Goal: Complete application form

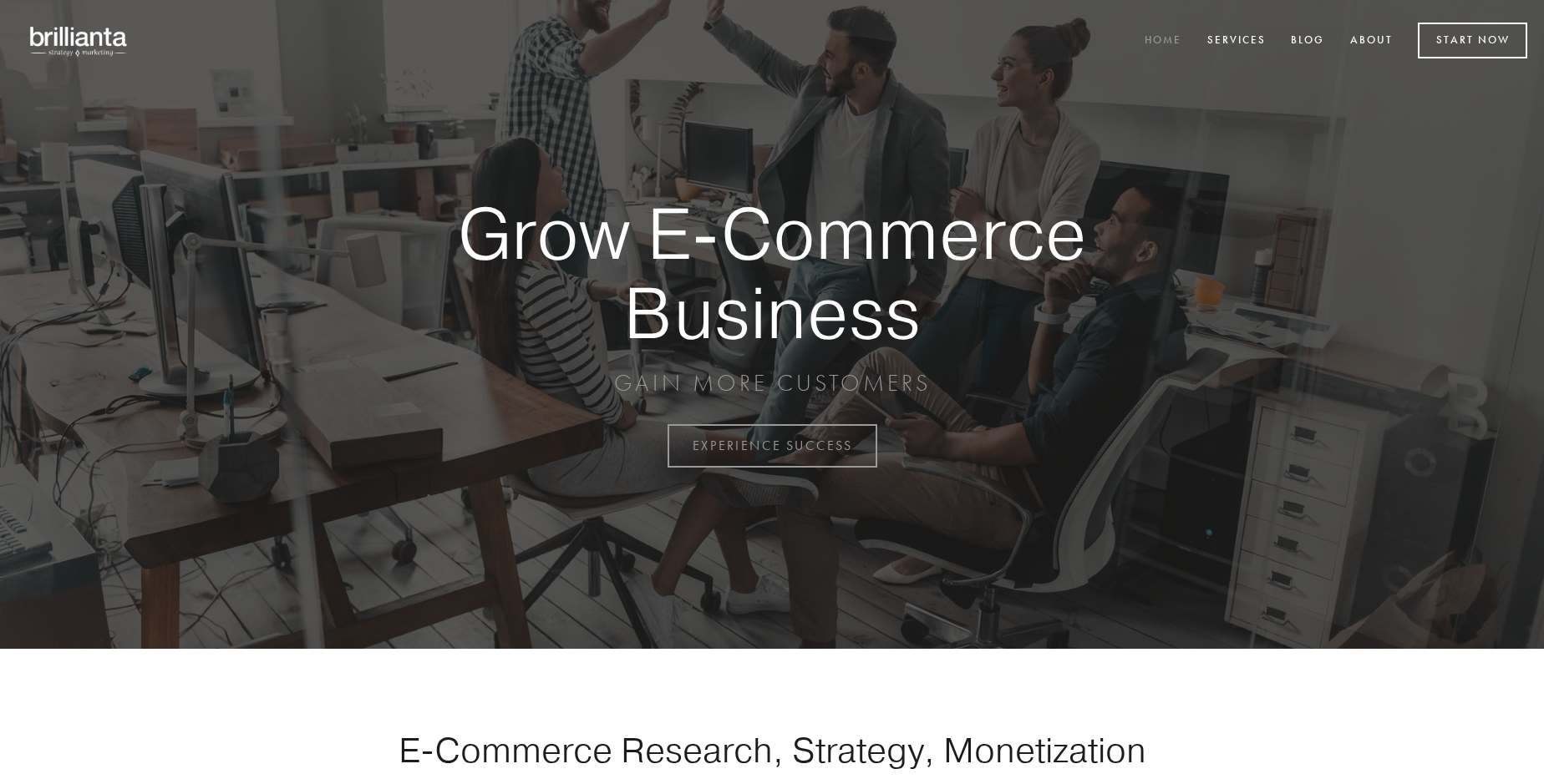
scroll to position [4379, 0]
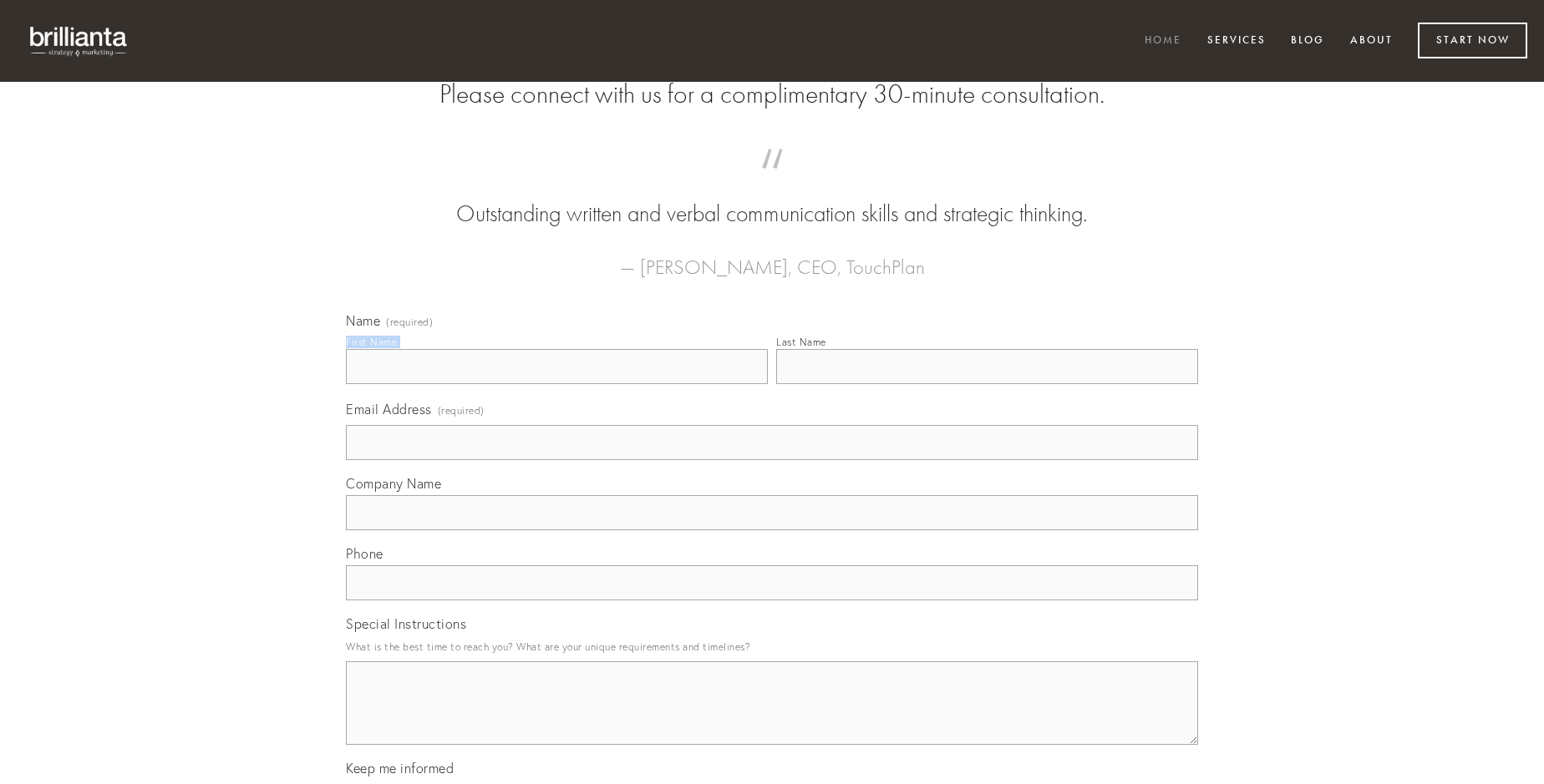
type input "[PERSON_NAME]"
click at [987, 385] on input "Last Name" at bounding box center [988, 366] width 422 height 35
type input "[PERSON_NAME]"
click at [772, 460] on input "Email Address (required)" at bounding box center [772, 442] width 853 height 35
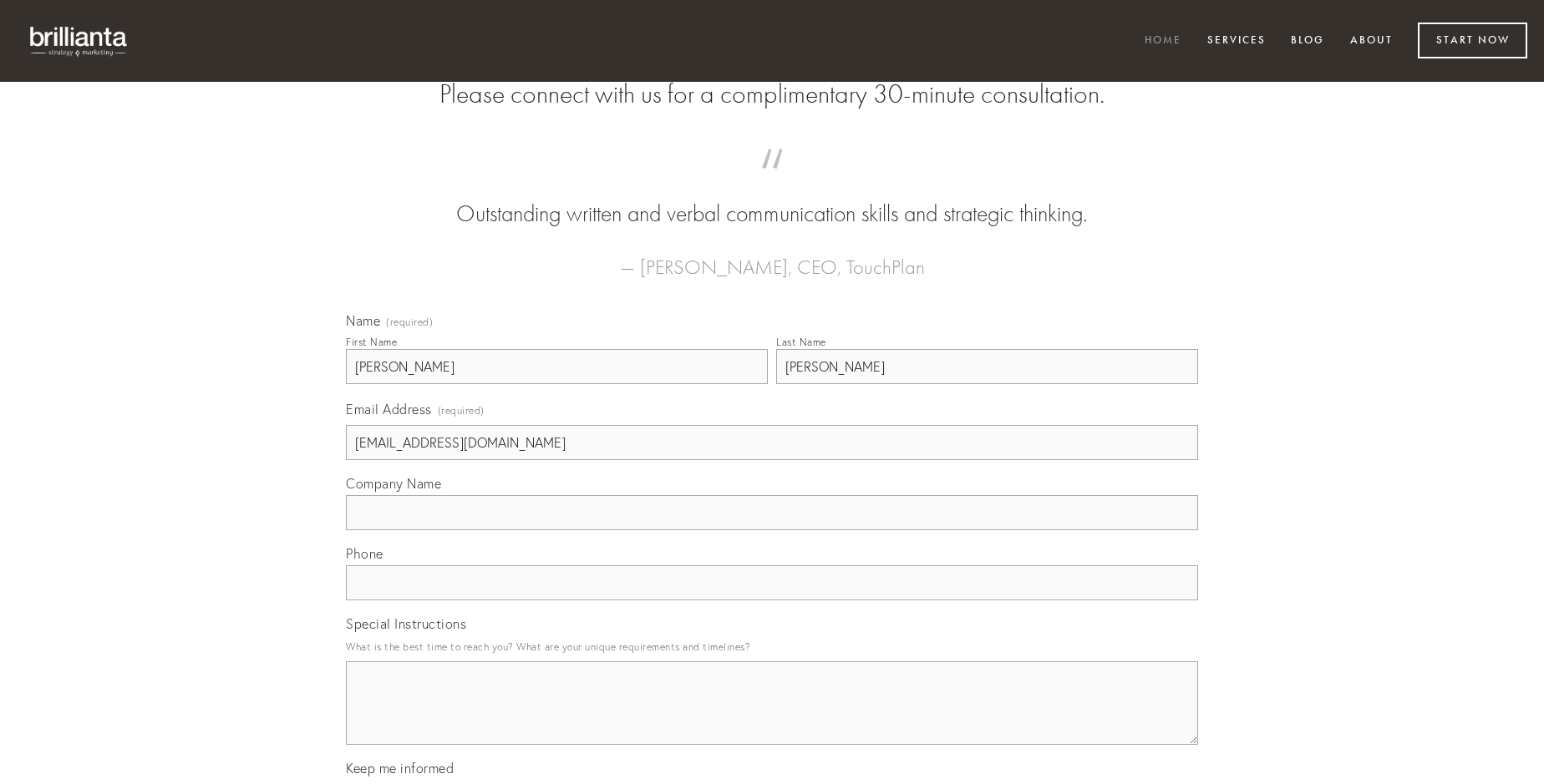
type input "[EMAIL_ADDRESS][DOMAIN_NAME]"
click at [772, 530] on input "Company Name" at bounding box center [772, 512] width 853 height 35
type input "magnam"
click at [772, 601] on input "text" at bounding box center [772, 583] width 853 height 35
